Goal: Check status: Check status

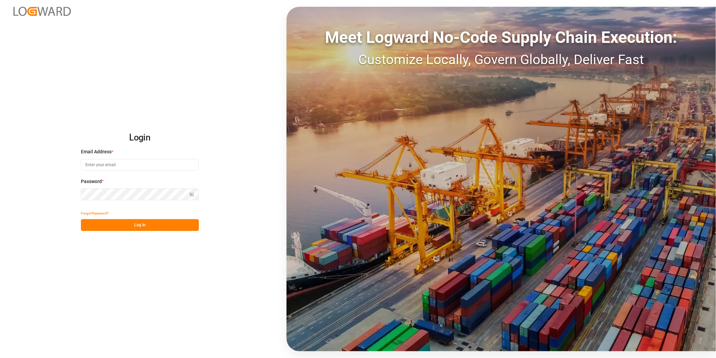
type input "george.vigo@jamindustries.com"
click at [141, 229] on button "Log In" at bounding box center [140, 225] width 118 height 12
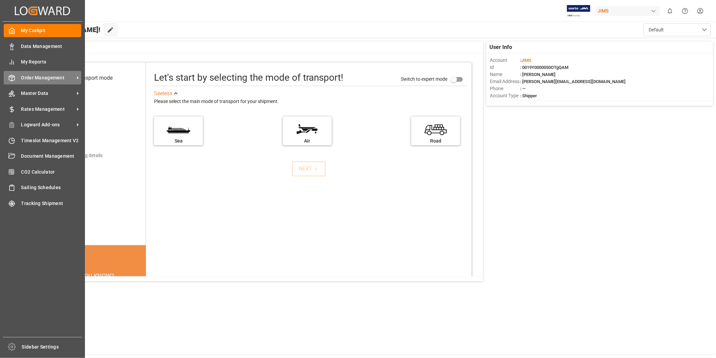
click at [42, 77] on span "Order Management" at bounding box center [47, 77] width 53 height 7
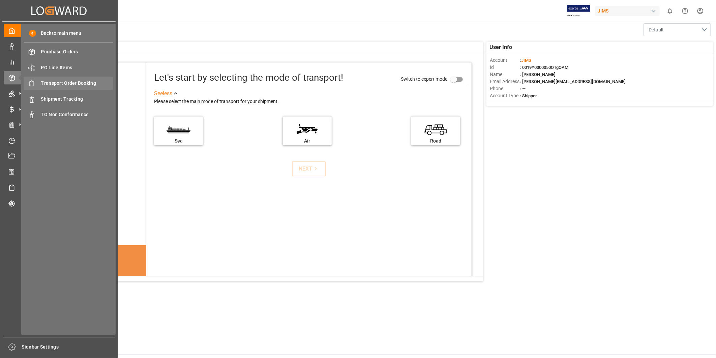
click at [88, 83] on span "Transport Order Booking" at bounding box center [77, 83] width 73 height 7
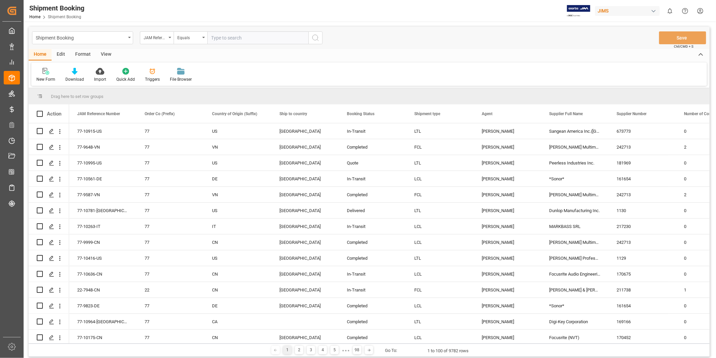
click at [221, 34] on input "text" at bounding box center [257, 37] width 101 height 13
click at [225, 39] on input "text" at bounding box center [257, 37] width 101 height 13
type input "22-10606-US"
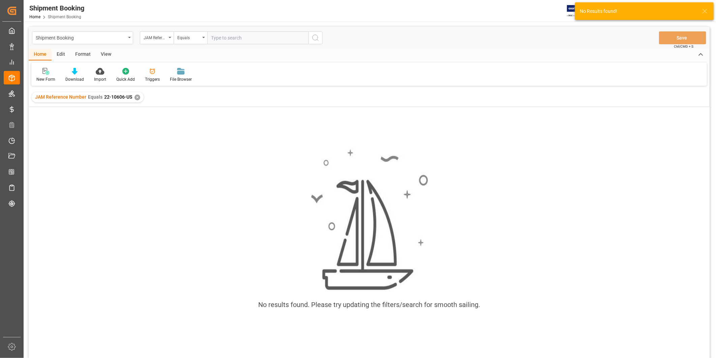
click at [245, 42] on input "text" at bounding box center [257, 37] width 101 height 13
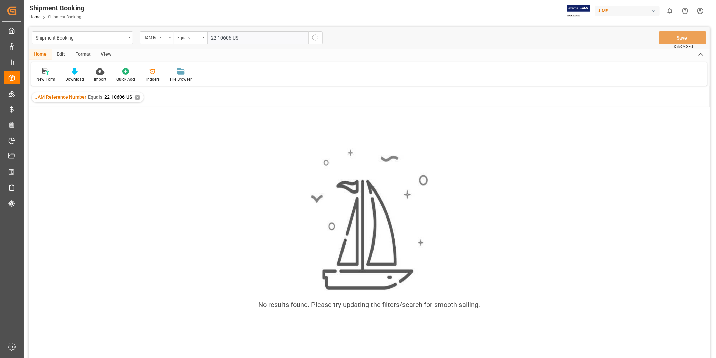
type input "22-10606-US"
click at [139, 97] on div "✕" at bounding box center [138, 97] width 6 height 6
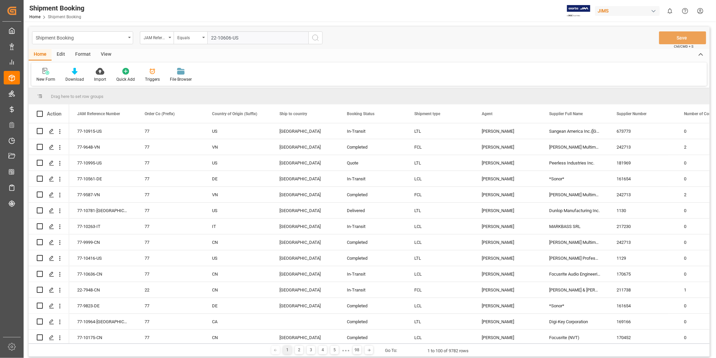
click at [314, 39] on icon "search button" at bounding box center [316, 38] width 8 height 8
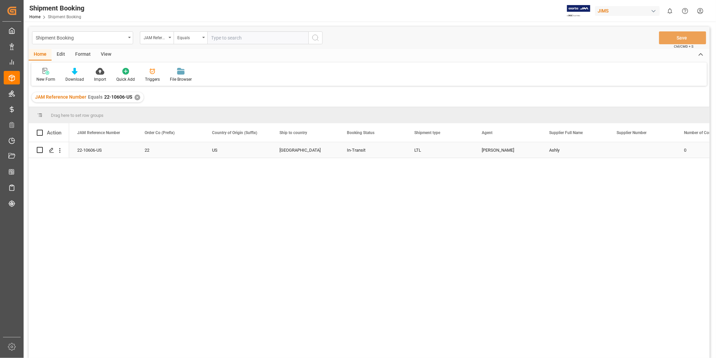
click at [279, 151] on div "[GEOGRAPHIC_DATA]" at bounding box center [305, 150] width 67 height 16
click at [53, 149] on polygon "Press SPACE to select this row." at bounding box center [51, 149] width 3 height 3
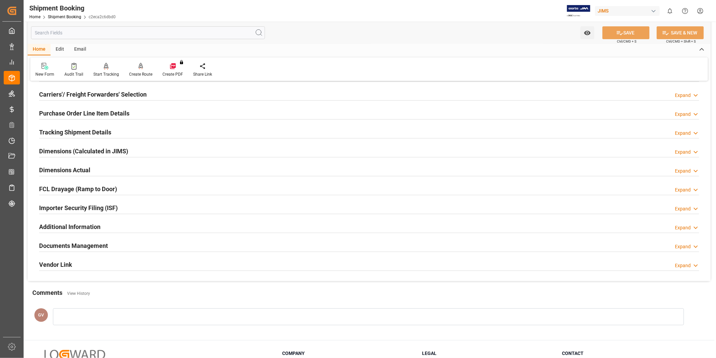
scroll to position [149, 0]
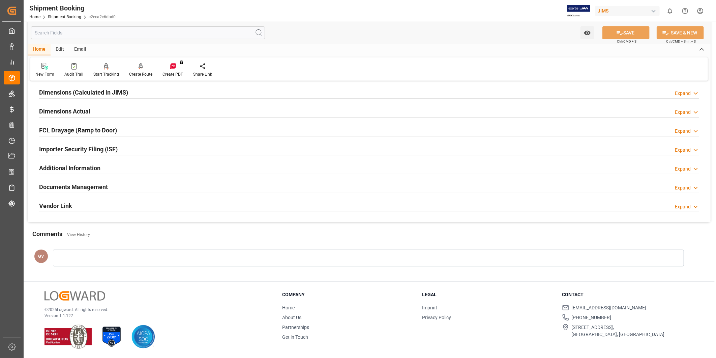
click at [130, 193] on div "Documents Management Expand" at bounding box center [369, 186] width 670 height 19
click at [133, 188] on div "Documents Management Expand" at bounding box center [369, 186] width 660 height 13
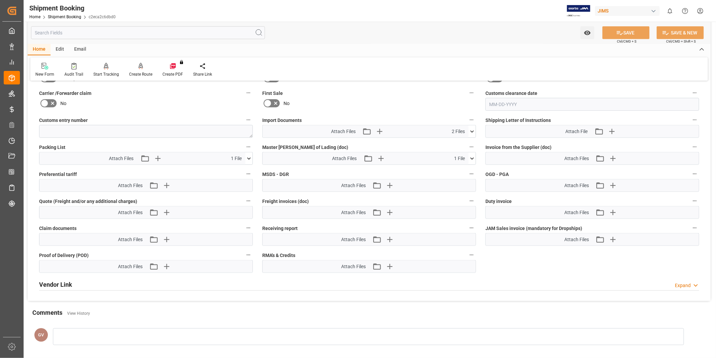
scroll to position [399, 0]
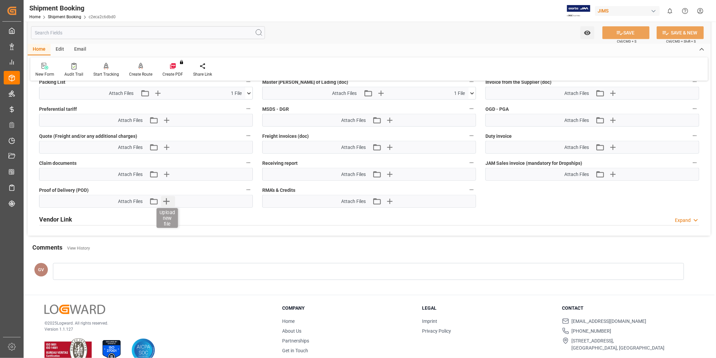
click at [168, 200] on icon "button" at bounding box center [166, 201] width 6 height 6
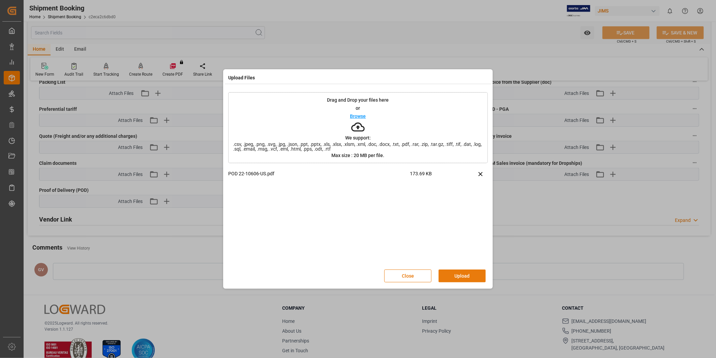
click at [470, 279] on button "Upload" at bounding box center [462, 275] width 47 height 13
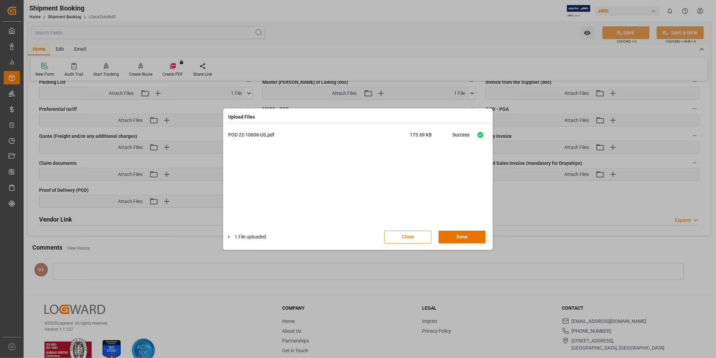
drag, startPoint x: 471, startPoint y: 238, endPoint x: 524, endPoint y: 195, distance: 69.3
click at [471, 238] on button "Done" at bounding box center [462, 236] width 47 height 13
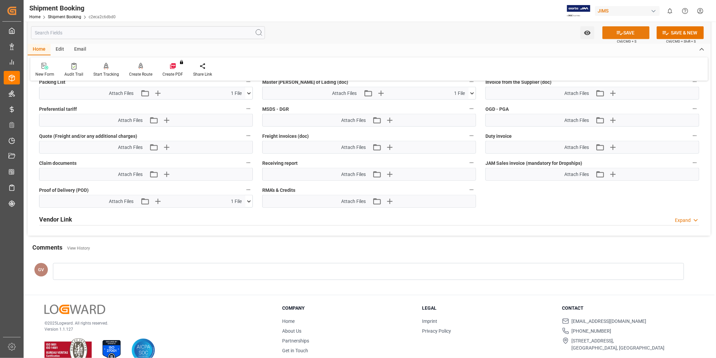
click at [632, 33] on button "SAVE" at bounding box center [626, 32] width 47 height 13
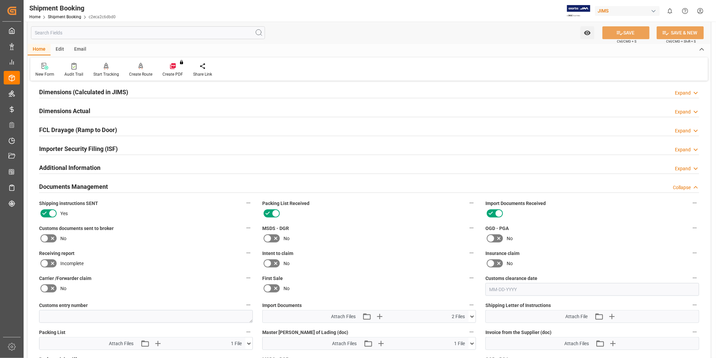
scroll to position [0, 0]
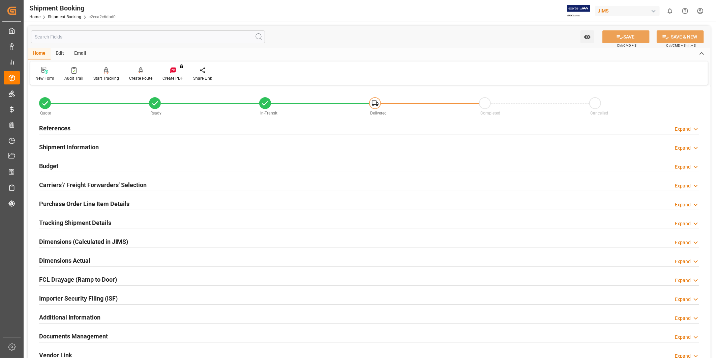
click at [92, 224] on h2 "Tracking Shipment Details" at bounding box center [75, 222] width 72 height 9
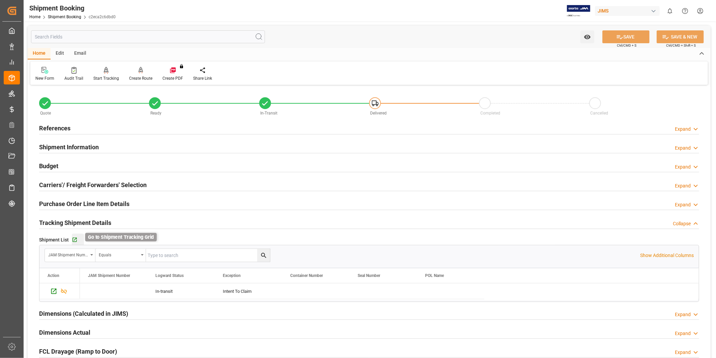
click at [75, 237] on icon "button" at bounding box center [75, 240] width 6 height 6
click at [459, 49] on div "Home Edit Email" at bounding box center [369, 53] width 683 height 11
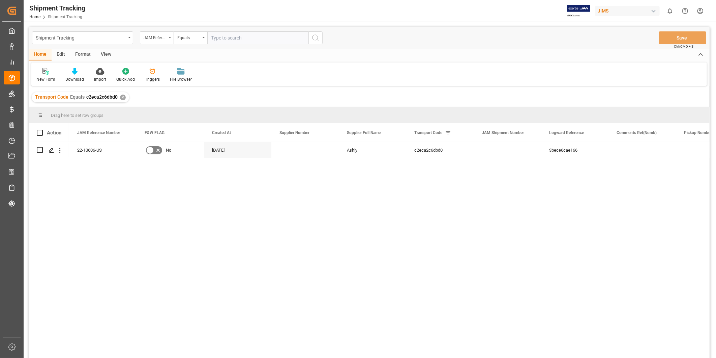
click at [106, 52] on div "View" at bounding box center [106, 54] width 21 height 11
click at [46, 82] on div "Default" at bounding box center [42, 79] width 13 height 6
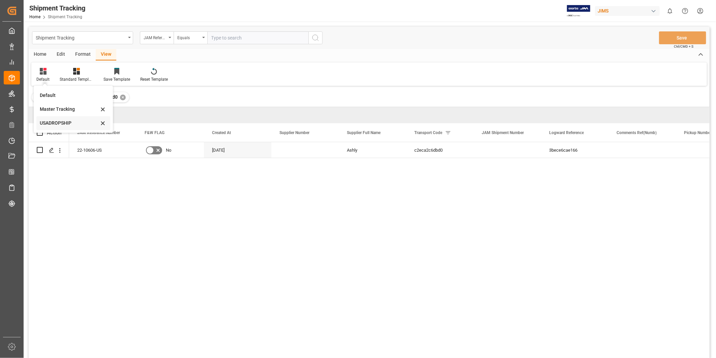
click at [59, 117] on div "USADROPSHIP" at bounding box center [73, 123] width 74 height 14
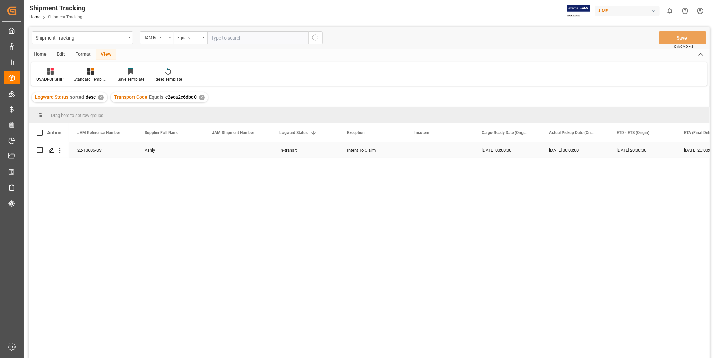
click at [440, 150] on div "Press SPACE to select this row." at bounding box center [439, 150] width 67 height 16
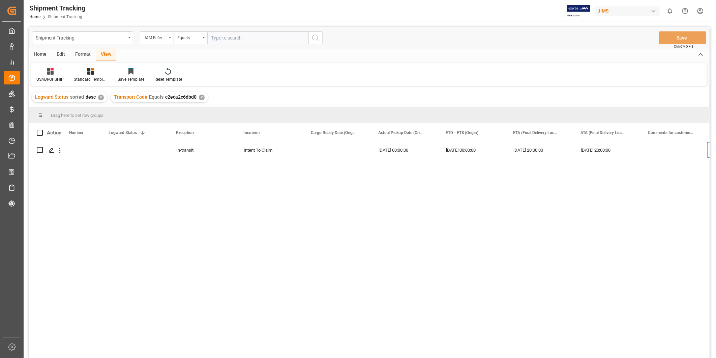
scroll to position [0, 171]
click at [559, 151] on div "09-20-2025 20:00:00" at bounding box center [539, 150] width 67 height 16
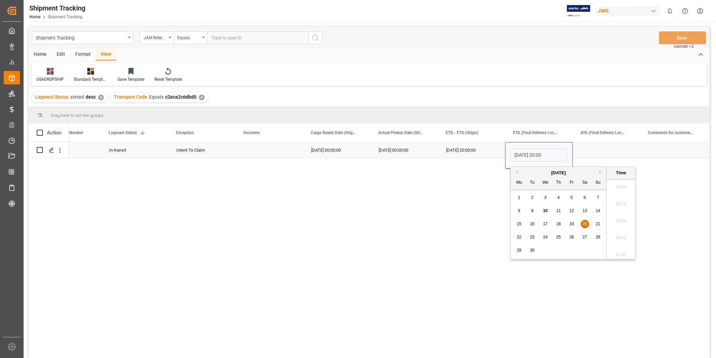
scroll to position [575, 0]
click at [518, 171] on div "September 2025" at bounding box center [559, 172] width 96 height 7
click at [517, 171] on button "Previous Month" at bounding box center [516, 172] width 4 height 4
click at [574, 251] on div "29" at bounding box center [572, 250] width 8 height 8
type input "08-29-2025 20:00"
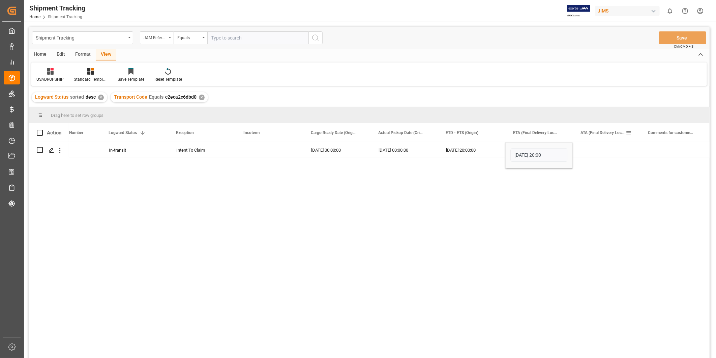
click at [590, 141] on div "ATA (Final Delivery Location)" at bounding box center [603, 132] width 45 height 19
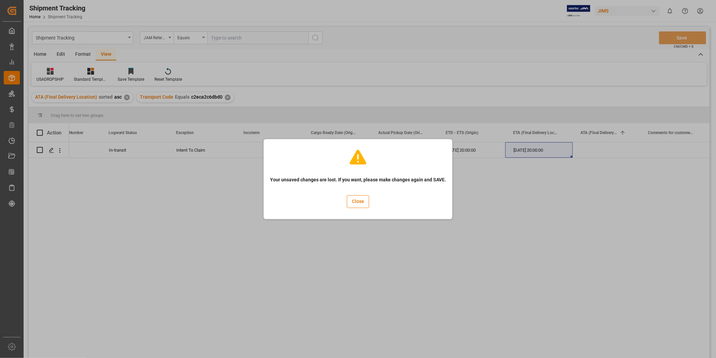
click at [369, 203] on div "Your unsaved changes are lost. If you want, please make changes again and SAVE.…" at bounding box center [358, 179] width 186 height 77
click at [368, 203] on button "Close" at bounding box center [358, 201] width 22 height 13
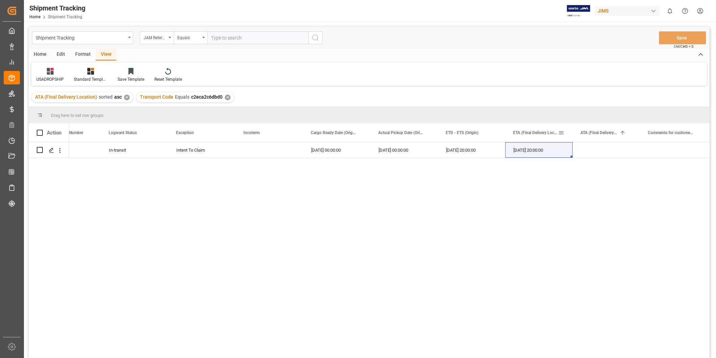
click at [558, 147] on div "09-20-2025 20:00:00" at bounding box center [539, 150] width 67 height 16
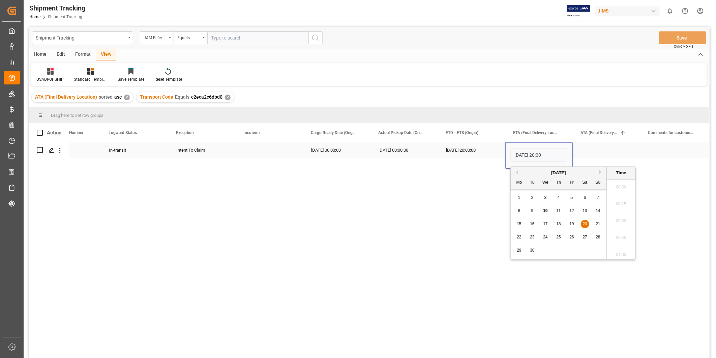
scroll to position [1317, 0]
click at [518, 172] on button "Previous Month" at bounding box center [516, 172] width 4 height 4
click at [572, 252] on span "29" at bounding box center [572, 250] width 4 height 5
type input "08-29-2025 20:00"
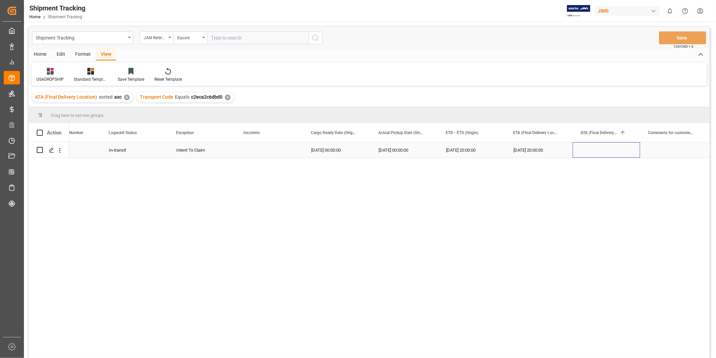
click at [594, 149] on div "Press SPACE to select this row." at bounding box center [606, 150] width 67 height 16
click at [540, 153] on div "08-29-2025 20:00:00" at bounding box center [539, 150] width 67 height 16
click at [585, 151] on div "Press SPACE to select this row." at bounding box center [606, 150] width 67 height 16
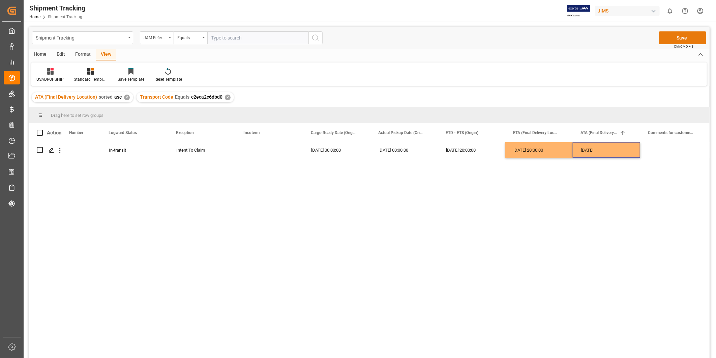
click at [682, 34] on button "Save" at bounding box center [682, 37] width 47 height 13
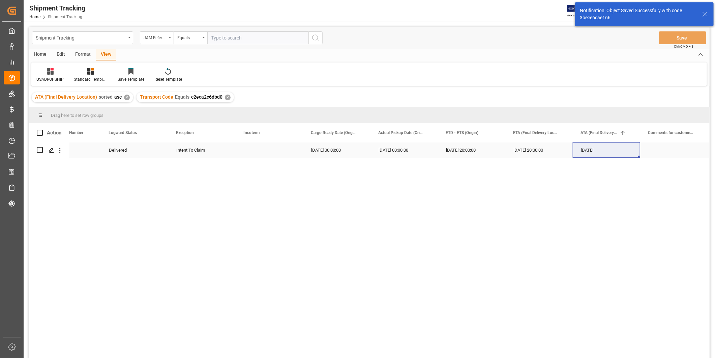
click at [183, 144] on div "Intent To Claim" at bounding box center [201, 150] width 51 height 16
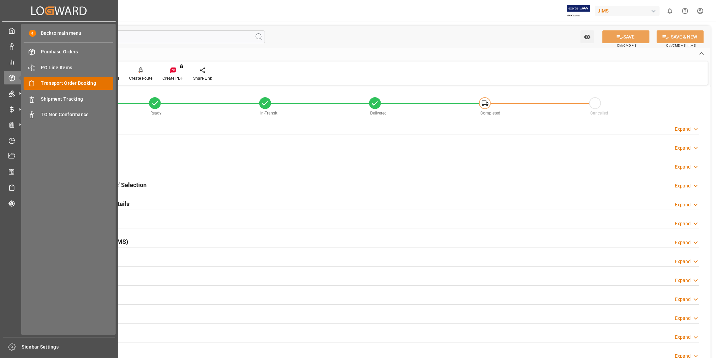
click at [69, 86] on span "Transport Order Booking" at bounding box center [77, 83] width 73 height 7
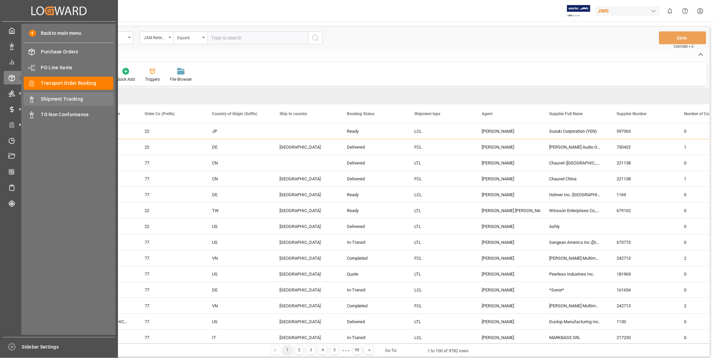
click at [82, 96] on span "Shipment Tracking" at bounding box center [77, 98] width 73 height 7
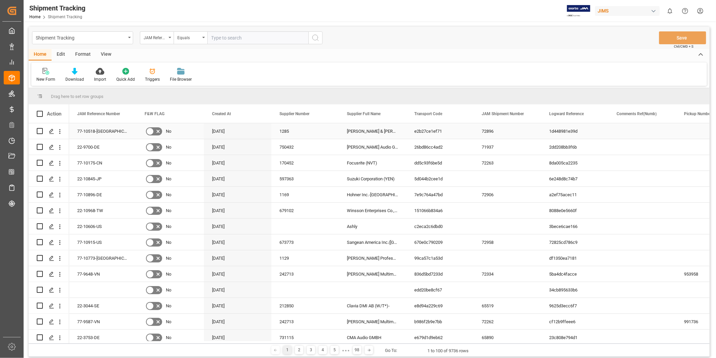
click at [502, 130] on div "72896" at bounding box center [507, 131] width 67 height 16
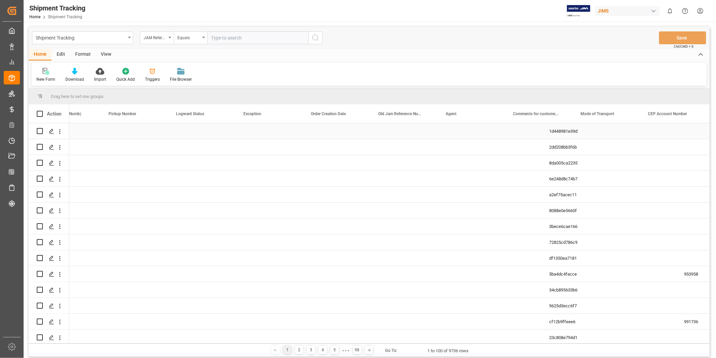
scroll to position [0, 575]
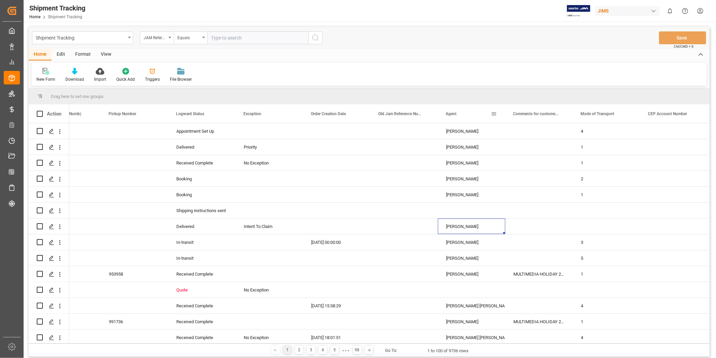
click at [494, 114] on span at bounding box center [494, 114] width 6 height 6
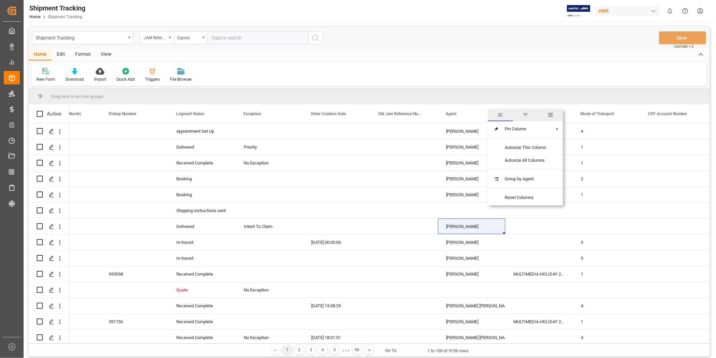
click at [524, 115] on span "filter" at bounding box center [526, 115] width 6 height 6
click at [517, 145] on input "Filter Value" at bounding box center [525, 149] width 66 height 13
type input "[PERSON_NAME]"
click at [537, 173] on button "Apply" at bounding box center [533, 171] width 12 height 7
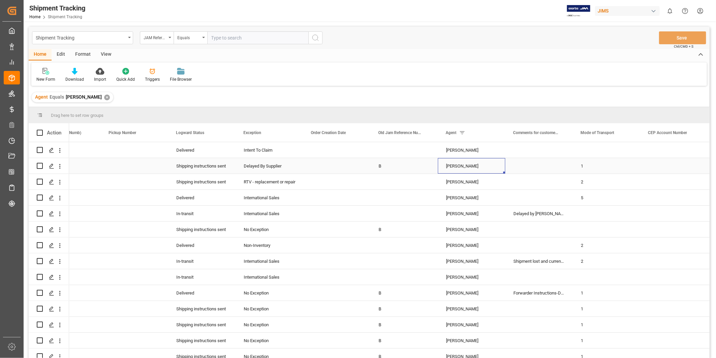
click at [496, 159] on div "[PERSON_NAME]" at bounding box center [471, 166] width 51 height 16
click at [443, 149] on div "[PERSON_NAME]" at bounding box center [471, 150] width 67 height 16
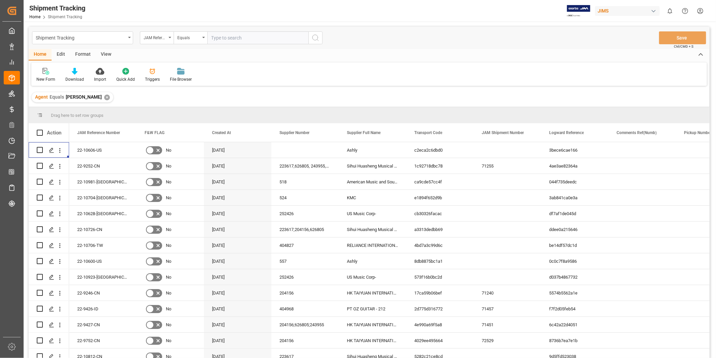
click at [105, 54] on div "View" at bounding box center [106, 54] width 21 height 11
click at [39, 77] on div "Default" at bounding box center [42, 79] width 13 height 6
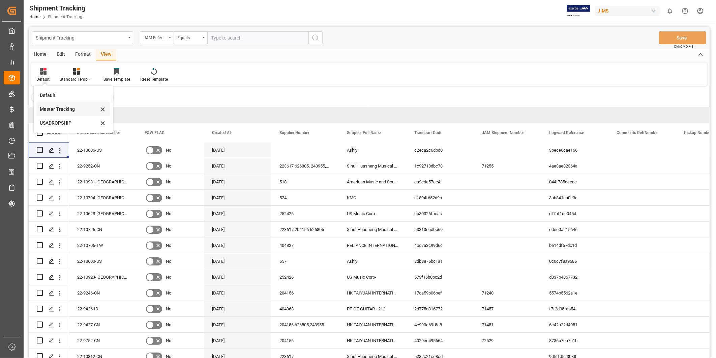
click at [40, 110] on div "Master Tracking" at bounding box center [69, 109] width 59 height 7
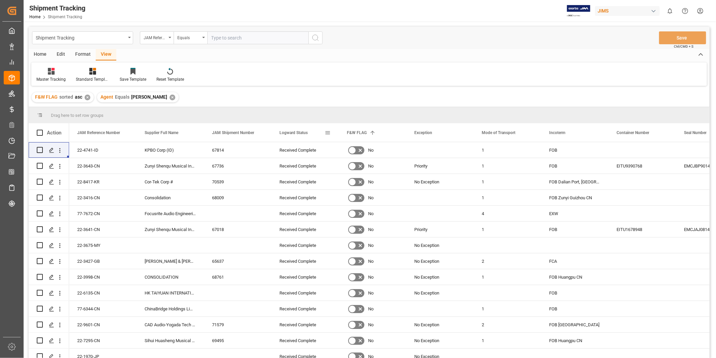
click at [327, 132] on span at bounding box center [328, 133] width 6 height 6
click at [384, 136] on span "columns" at bounding box center [383, 134] width 6 height 6
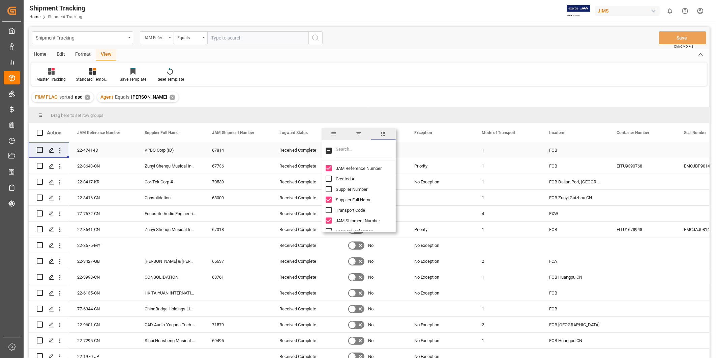
click at [302, 151] on div "Received Complete" at bounding box center [305, 150] width 51 height 16
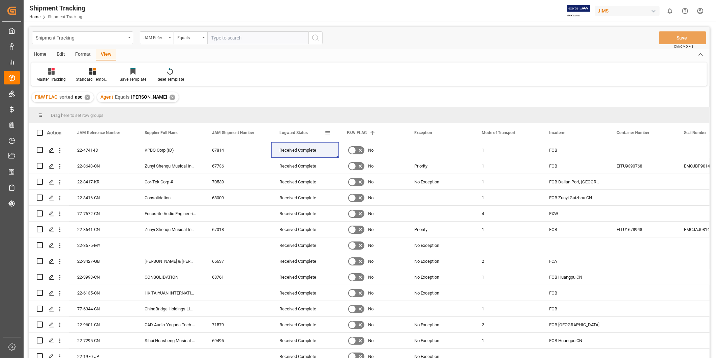
click at [331, 133] on div "Logward Status" at bounding box center [305, 132] width 67 height 19
click at [331, 132] on span at bounding box center [328, 133] width 6 height 6
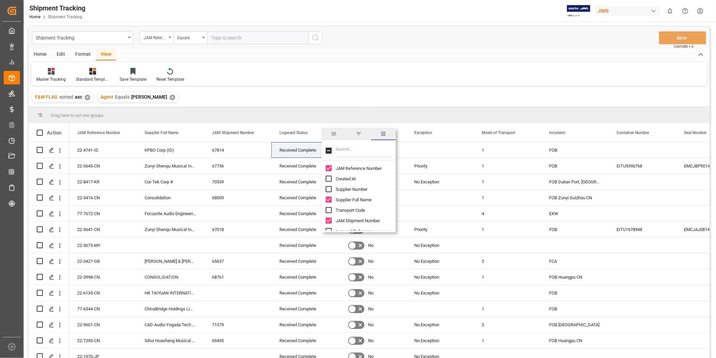
click at [362, 136] on span "filter" at bounding box center [359, 134] width 6 height 6
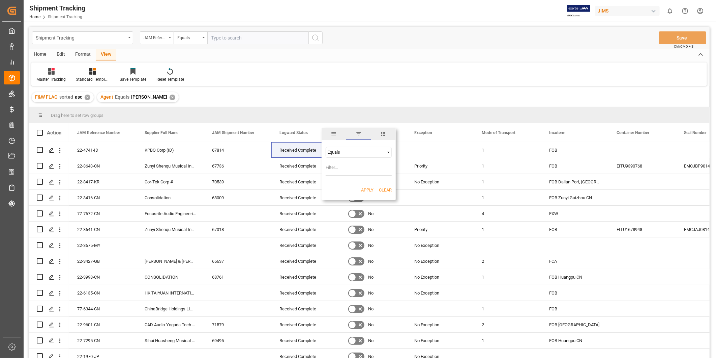
click at [390, 152] on span "Filtering operator" at bounding box center [389, 152] width 6 height 6
click at [372, 181] on div "Contains" at bounding box center [359, 184] width 66 height 11
click at [368, 172] on input "Filter Value" at bounding box center [359, 168] width 66 height 13
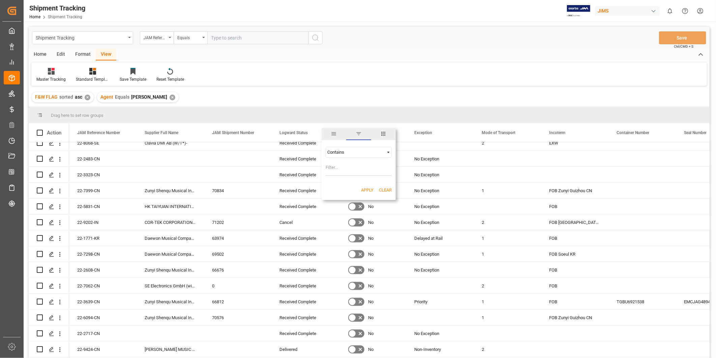
scroll to position [375, 0]
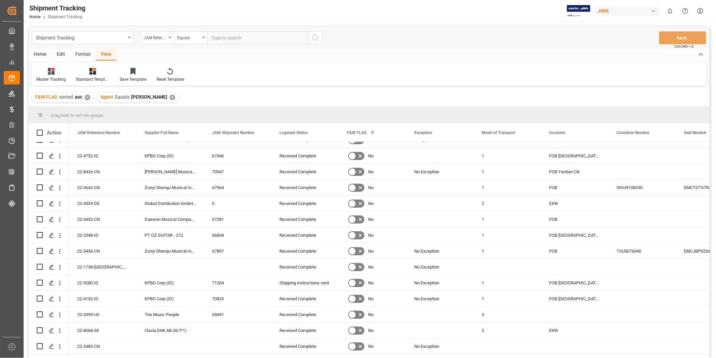
click at [445, 81] on div "Master Tracking Standard Templates Save Template Reset Template" at bounding box center [369, 73] width 676 height 23
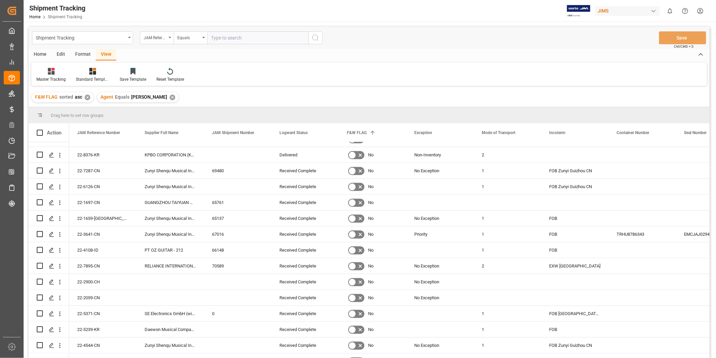
scroll to position [745, 0]
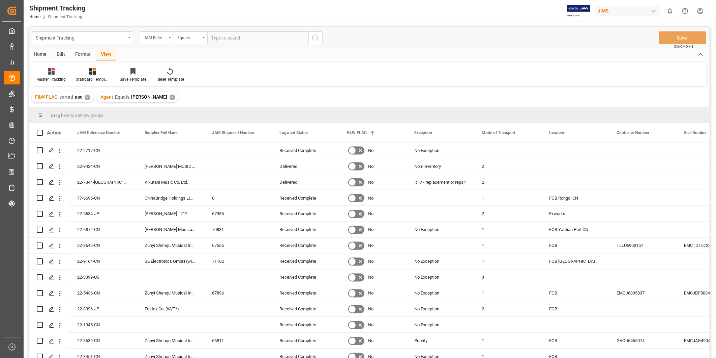
click at [87, 97] on div "✕" at bounding box center [88, 97] width 6 height 6
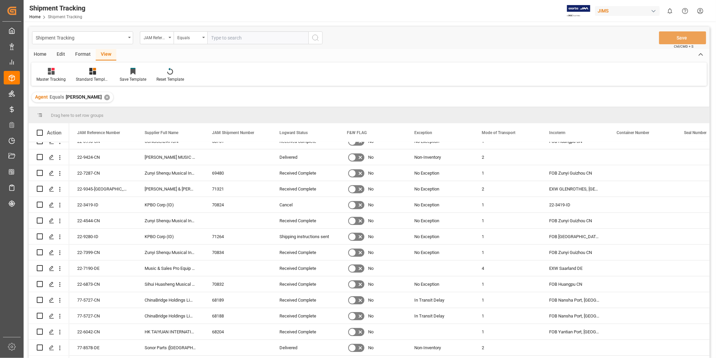
scroll to position [1370, 0]
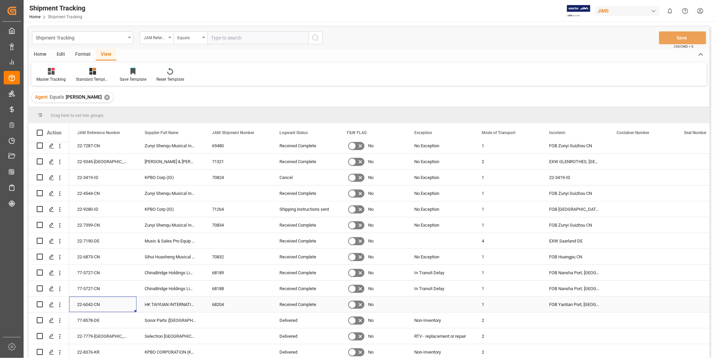
click at [109, 301] on div "22-6042-CN" at bounding box center [102, 304] width 67 height 16
click at [539, 41] on div "Shipment Tracking JAM Reference Number Equals Save Ctrl/CMD + S" at bounding box center [369, 38] width 681 height 22
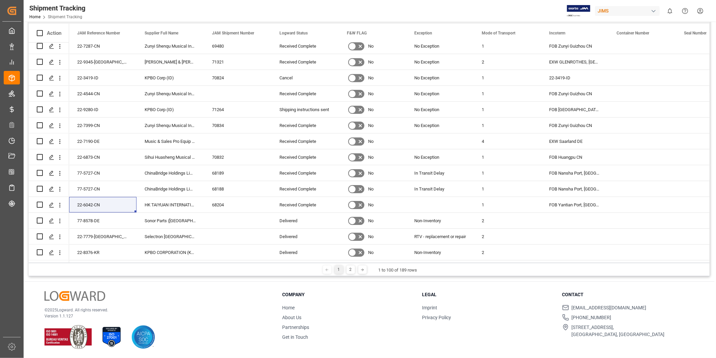
scroll to position [0, 0]
